Goal: Transaction & Acquisition: Purchase product/service

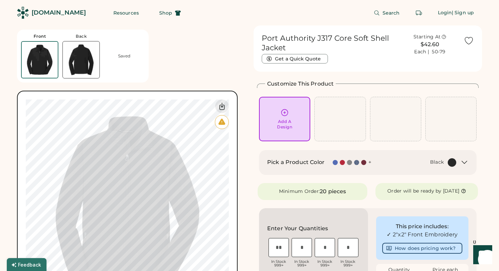
click at [356, 163] on div at bounding box center [356, 162] width 5 height 5
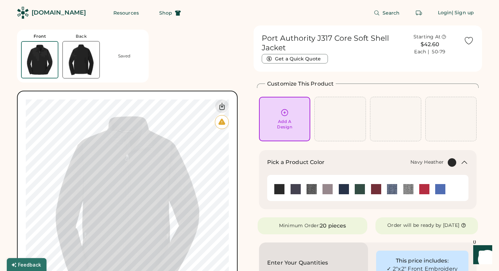
click at [393, 188] on img at bounding box center [392, 189] width 10 height 10
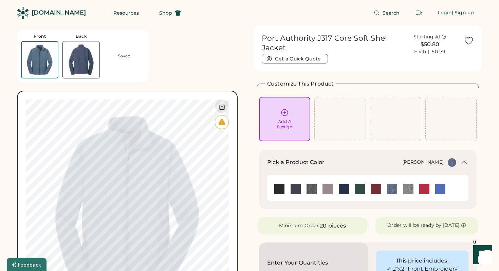
click at [408, 190] on img at bounding box center [409, 189] width 10 height 10
click at [311, 189] on img at bounding box center [312, 189] width 10 height 10
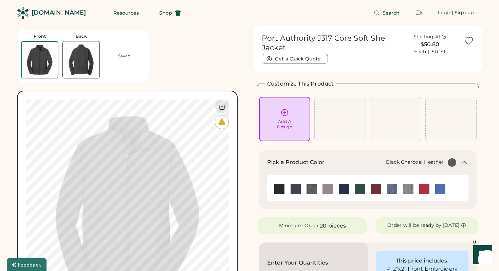
click at [311, 189] on img at bounding box center [312, 189] width 10 height 10
click at [296, 187] on img at bounding box center [296, 189] width 10 height 10
click at [312, 189] on img at bounding box center [312, 189] width 10 height 10
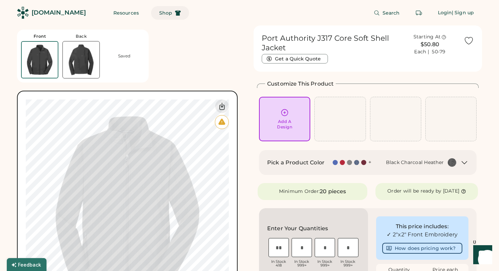
click at [159, 12] on span "Shop" at bounding box center [165, 13] width 13 height 5
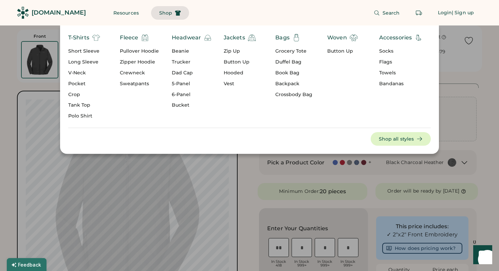
click at [235, 38] on div "Jackets" at bounding box center [234, 38] width 21 height 8
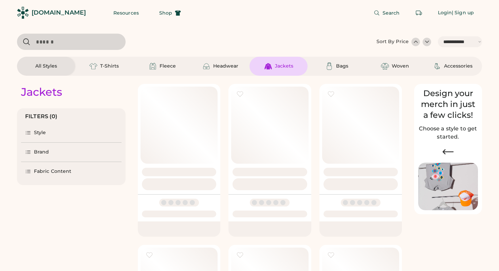
select select "*****"
select select "*"
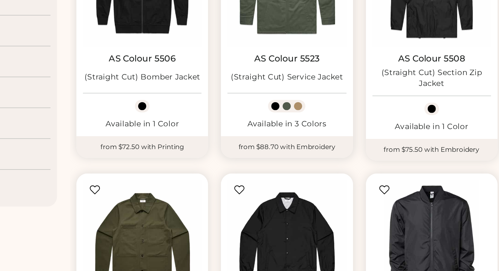
select select "*****"
select select "*"
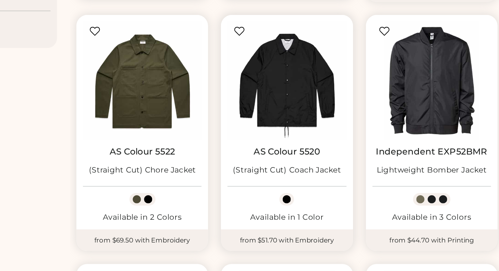
scroll to position [132, 0]
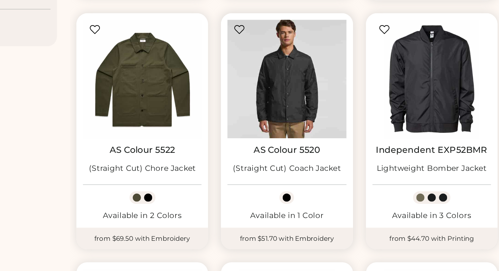
click at [269, 157] on img at bounding box center [270, 150] width 74 height 74
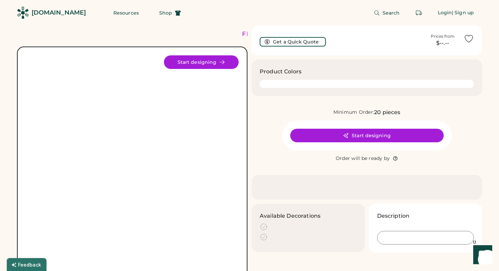
click at [285, 90] on div "Product Colors" at bounding box center [367, 77] width 231 height 37
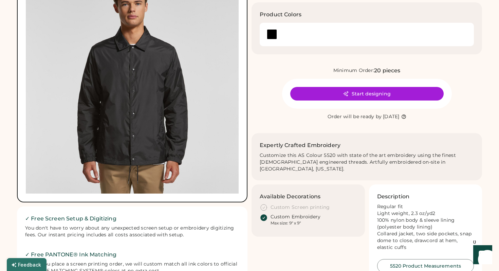
scroll to position [77, 0]
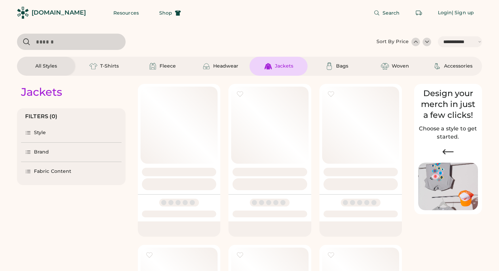
select select "*****"
select select "*"
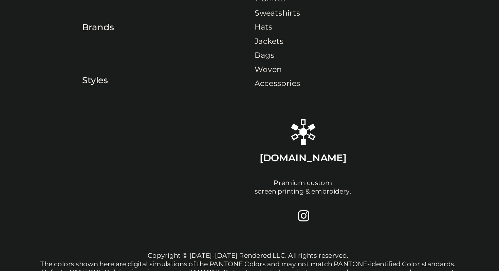
scroll to position [132, 0]
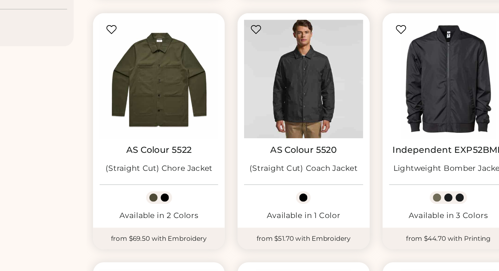
click at [263, 145] on img at bounding box center [270, 150] width 74 height 74
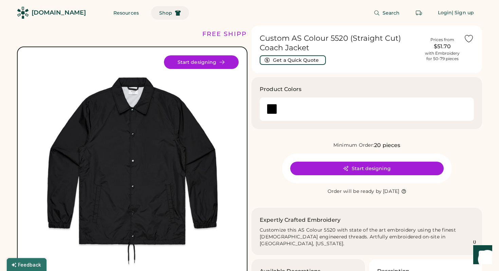
click at [159, 13] on span "Shop" at bounding box center [165, 13] width 13 height 5
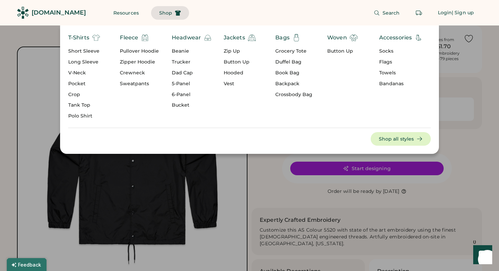
click at [232, 35] on div "Jackets" at bounding box center [234, 38] width 21 height 8
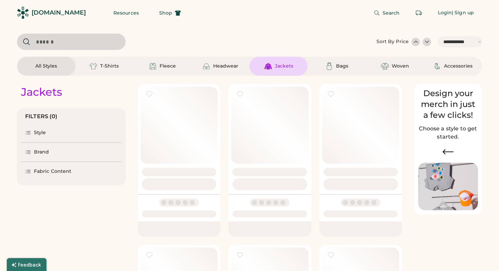
select select "*****"
select select "*"
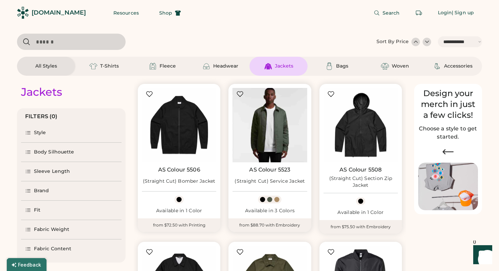
scroll to position [40, 0]
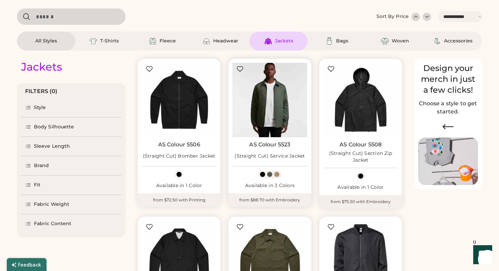
select select "*****"
select select "*"
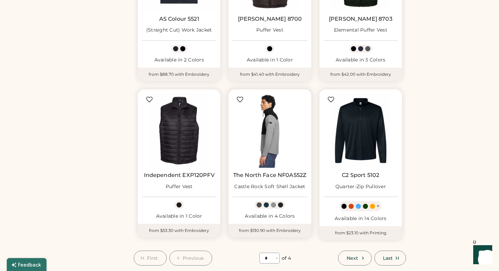
scroll to position [466, 0]
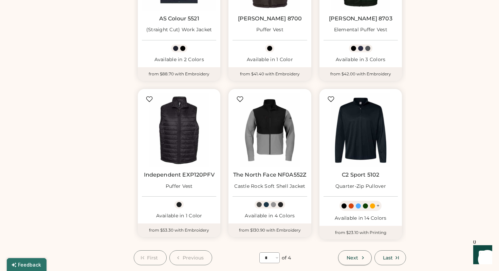
click at [357, 261] on button "Next" at bounding box center [354, 257] width 33 height 15
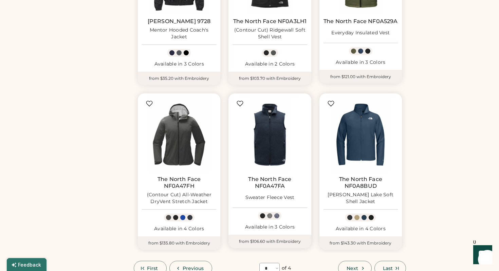
scroll to position [471, 0]
click at [357, 266] on span "Next" at bounding box center [353, 268] width 12 height 5
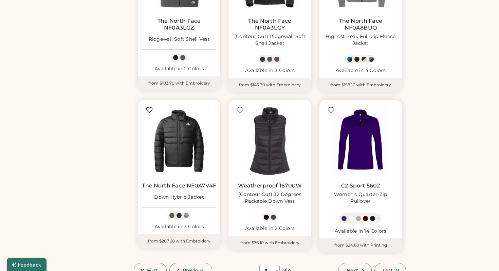
scroll to position [487, 0]
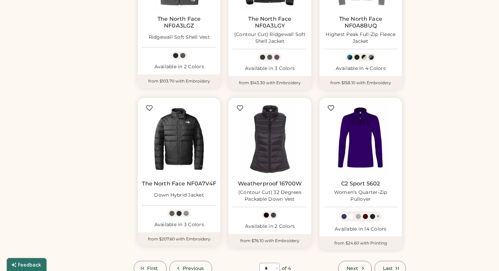
click at [352, 266] on span "Next" at bounding box center [353, 268] width 12 height 5
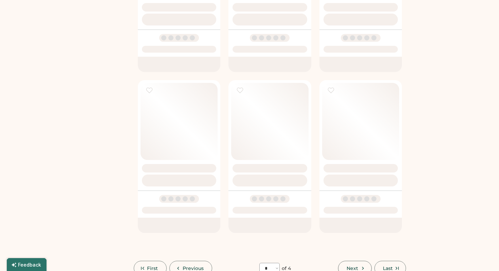
select select "*"
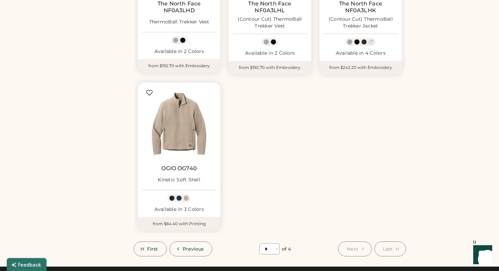
scroll to position [332, 0]
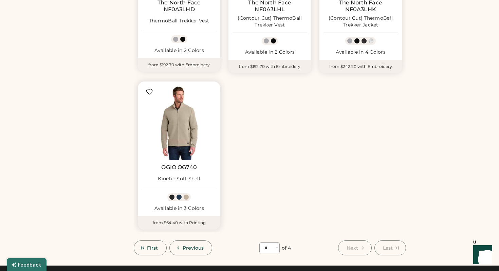
click at [184, 130] on img at bounding box center [179, 123] width 74 height 74
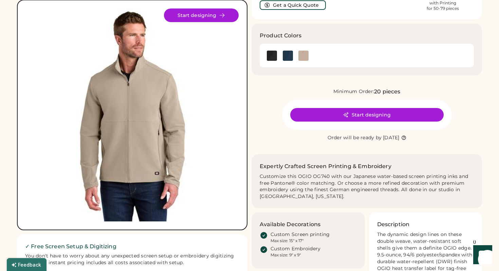
scroll to position [45, 0]
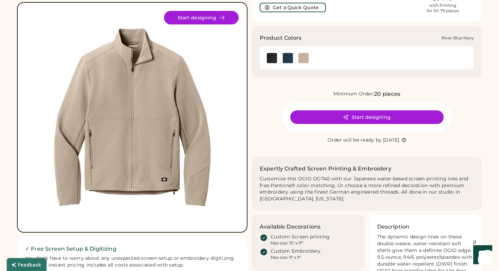
click at [289, 57] on img at bounding box center [288, 58] width 10 height 10
